Goal: Information Seeking & Learning: Learn about a topic

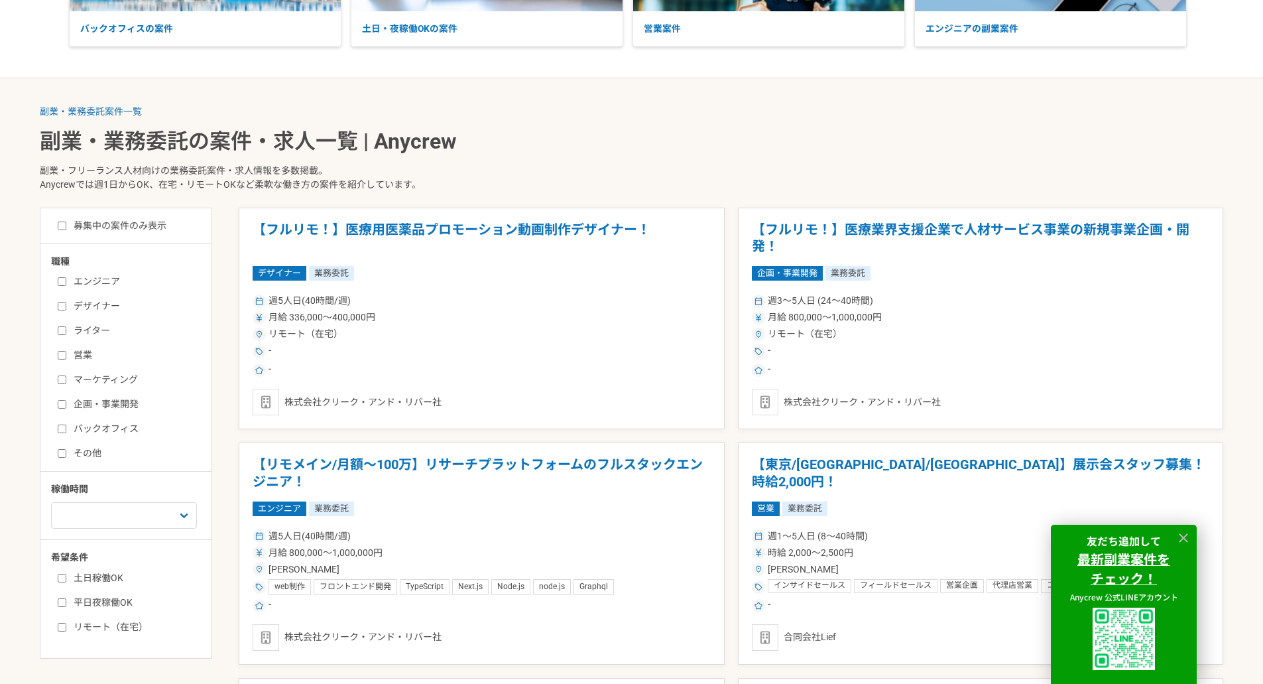
scroll to position [233, 0]
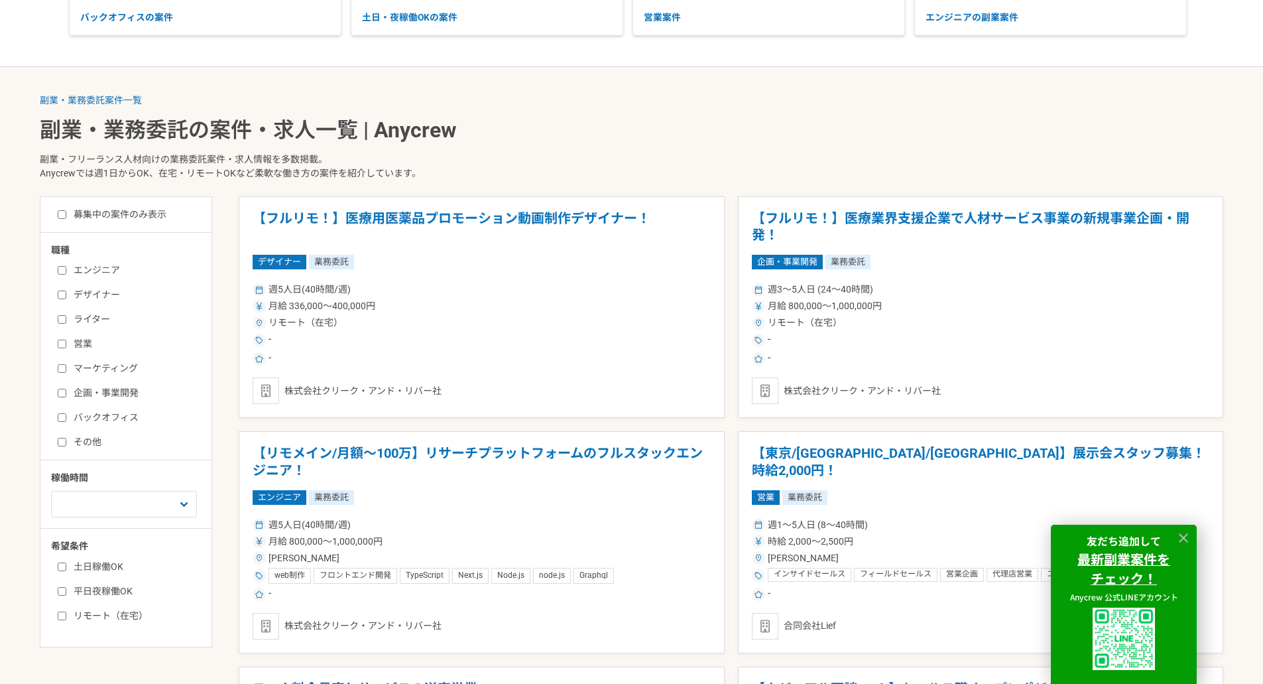
click at [62, 367] on input "マーケティング" at bounding box center [62, 368] width 9 height 9
checkbox input "true"
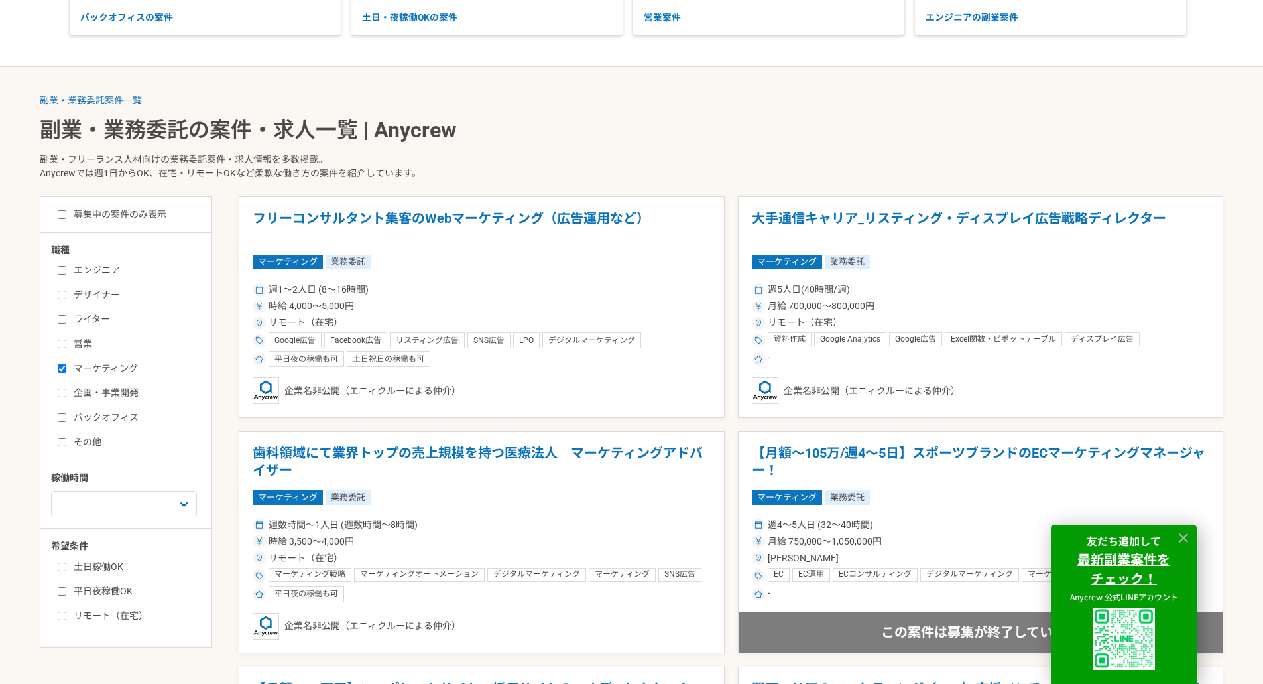
click at [64, 611] on input "リモート（在宅）" at bounding box center [62, 615] width 9 height 9
checkbox input "true"
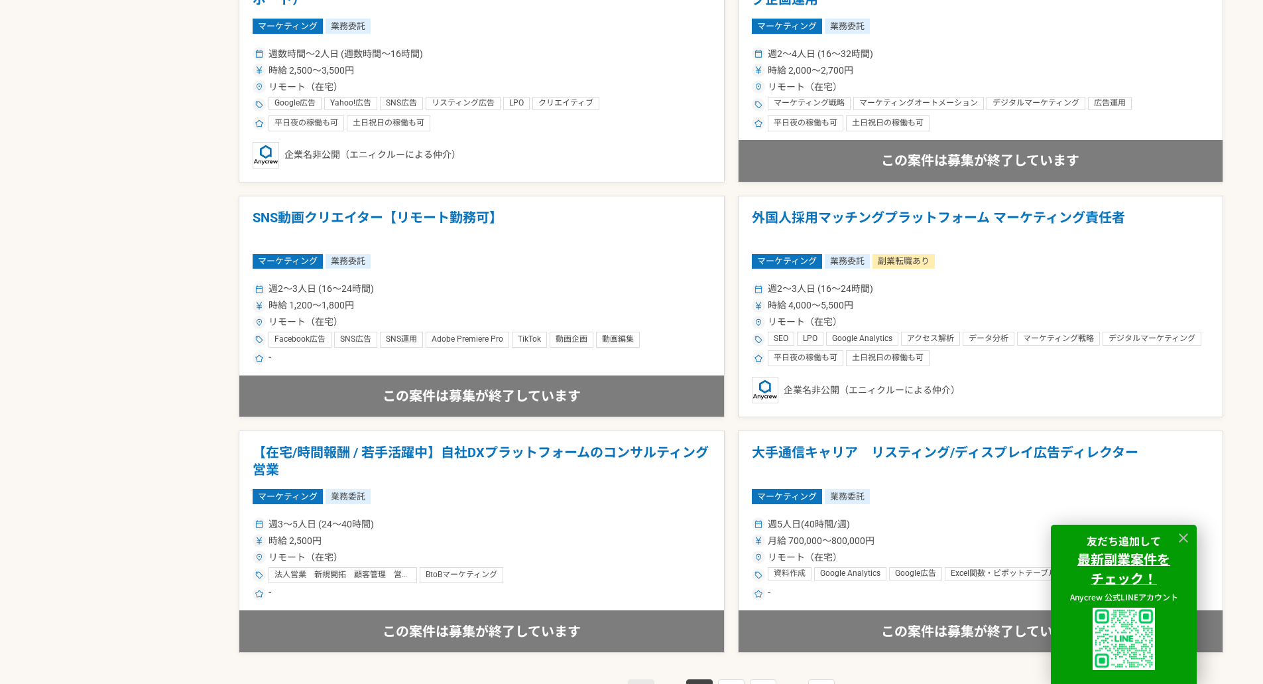
scroll to position [2151, 0]
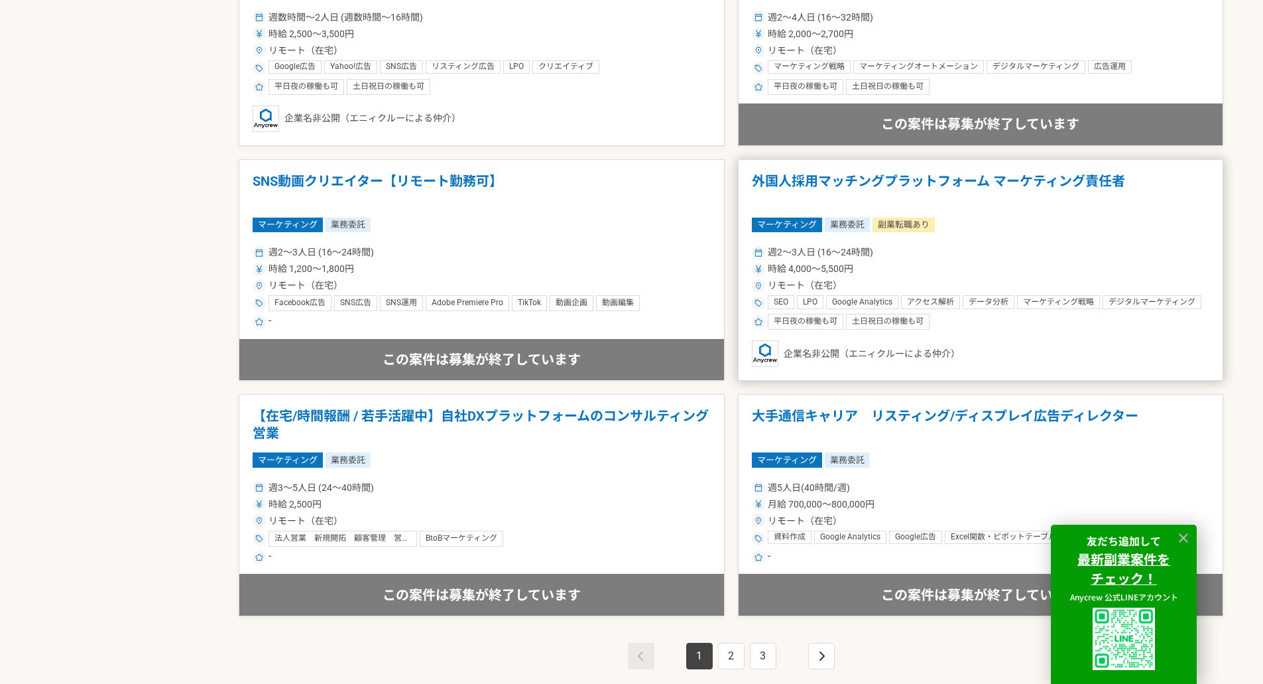
click at [1104, 259] on div "週2〜3人日 (16〜24時間)" at bounding box center [981, 252] width 458 height 14
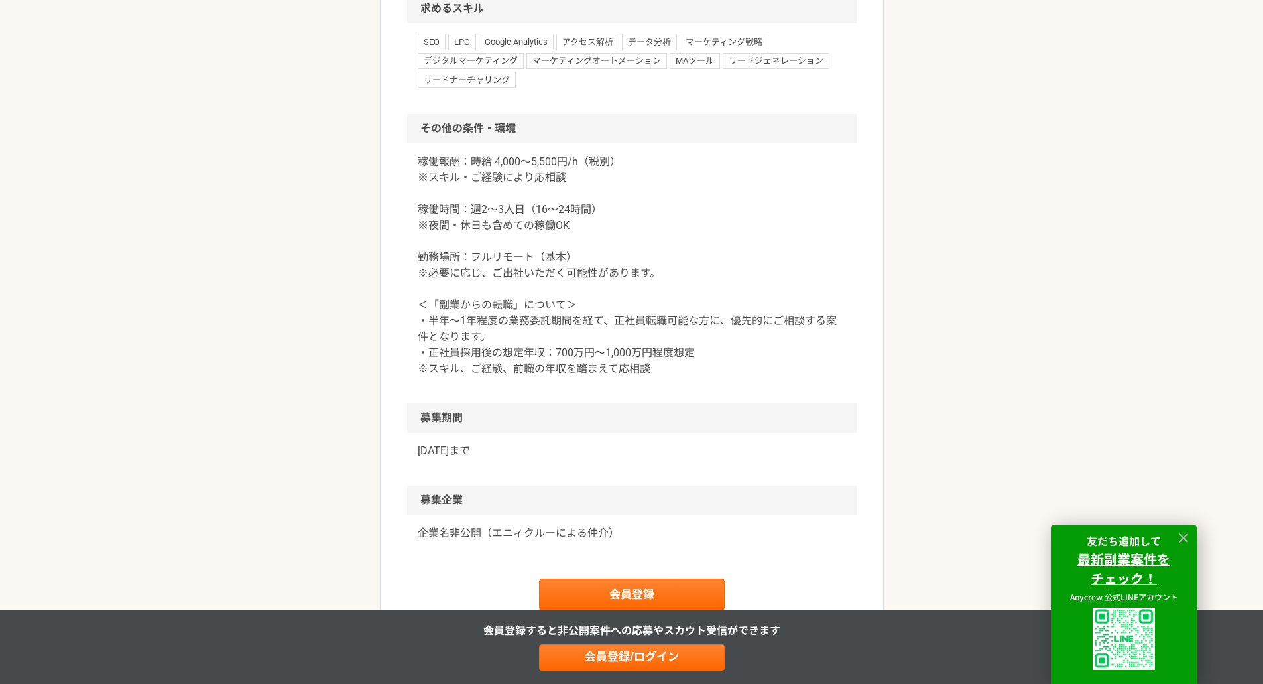
scroll to position [1557, 0]
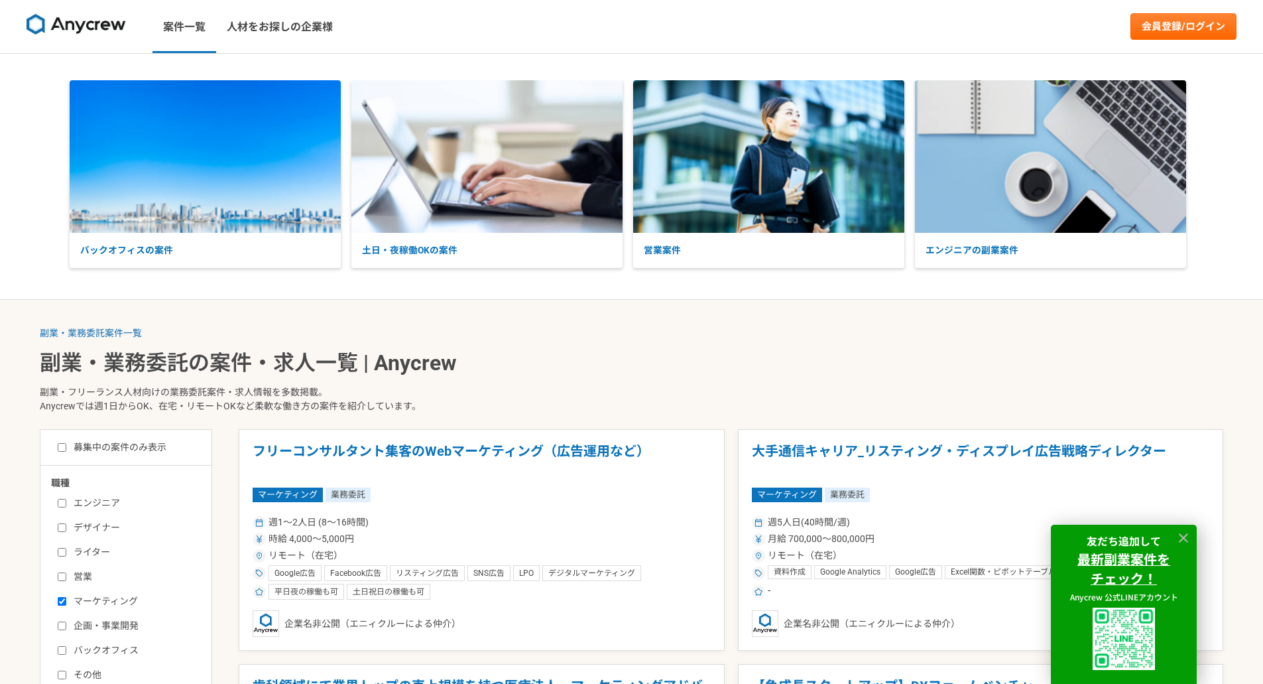
scroll to position [233, 0]
